Goal: Task Accomplishment & Management: Complete application form

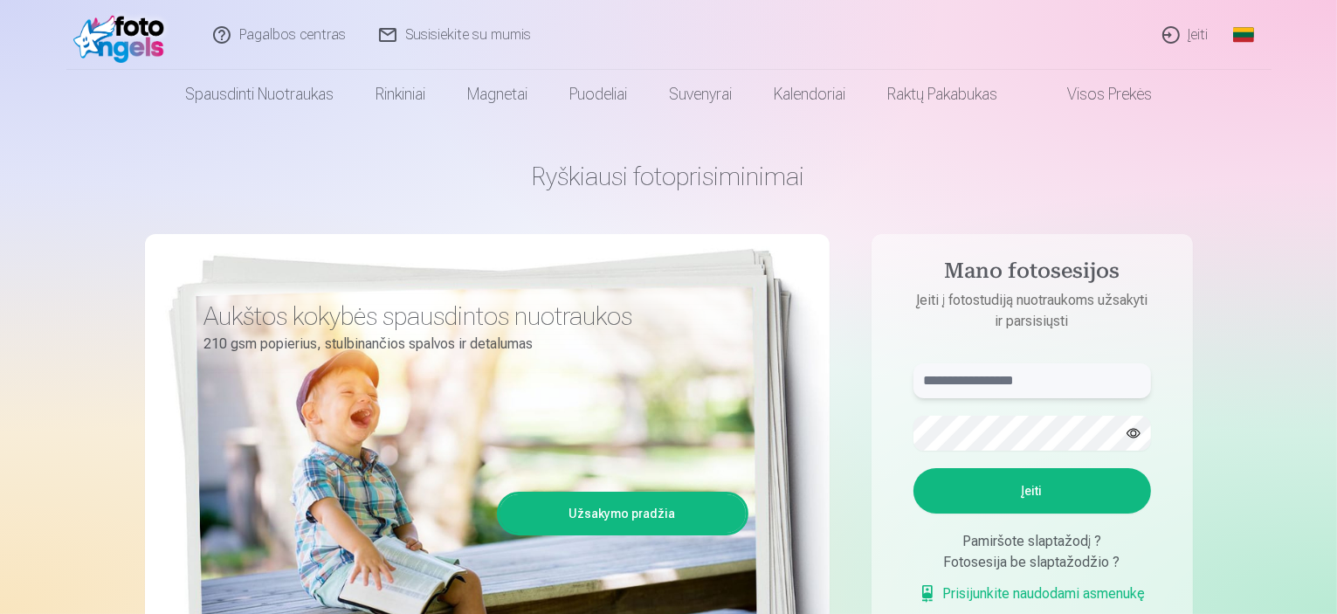
click at [1032, 380] on input "text" at bounding box center [1031, 380] width 237 height 35
type input "*"
type input "**********"
click at [1129, 432] on button "button" at bounding box center [1133, 432] width 33 height 33
click at [1022, 499] on button "Įeiti" at bounding box center [1031, 490] width 237 height 45
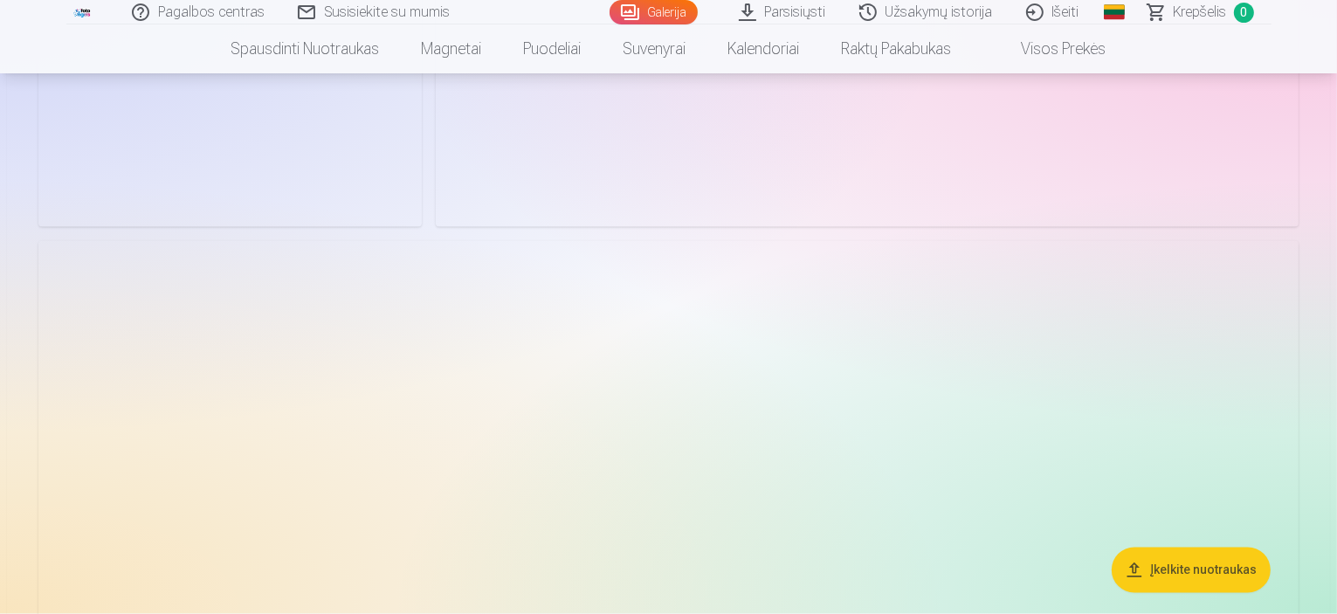
scroll to position [3143, 0]
